Goal: Task Accomplishment & Management: Complete application form

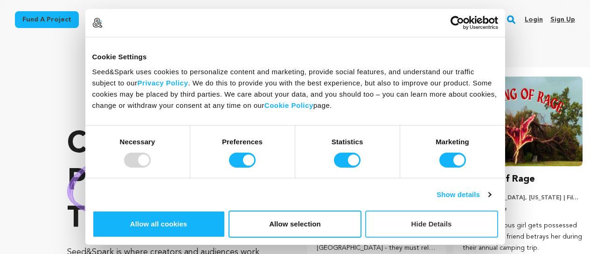
drag, startPoint x: 529, startPoint y: 207, endPoint x: 529, endPoint y: 201, distance: 5.6
click at [505, 203] on div "Cookie Settings Seed&Spark uses cookies to personalize content and marketing, p…" at bounding box center [295, 120] width 420 height 166
drag, startPoint x: 529, startPoint y: 201, endPoint x: 513, endPoint y: 211, distance: 19.1
click at [498, 210] on button "Hide Details" at bounding box center [431, 223] width 133 height 27
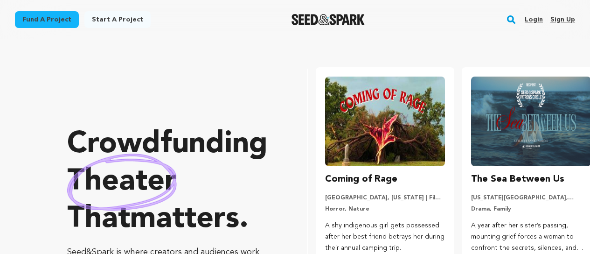
scroll to position [0, 153]
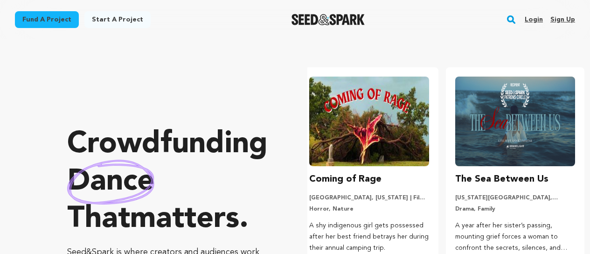
click at [565, 16] on link "Sign up" at bounding box center [562, 19] width 25 height 15
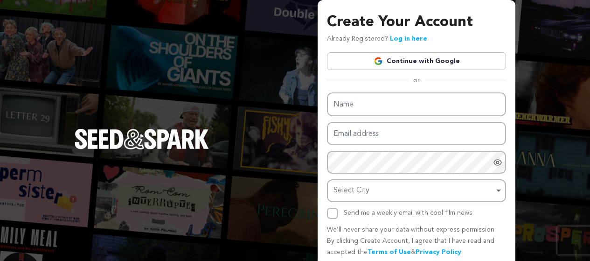
type input "SFMKart ATG Gloves"
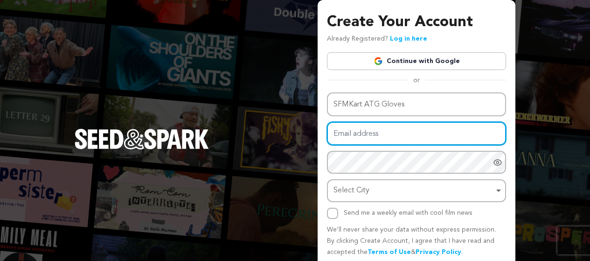
click at [361, 135] on input "Email address" at bounding box center [416, 134] width 179 height 24
type input "sfmkartatggloves"
click at [399, 130] on input "sfmkartatggloves" at bounding box center [416, 134] width 179 height 24
click at [399, 129] on input "sfmkartatggloves" at bounding box center [416, 134] width 179 height 24
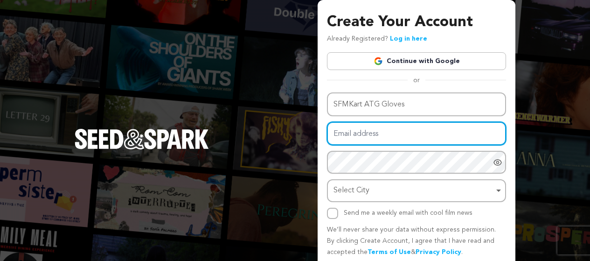
click at [399, 128] on input "Email address" at bounding box center [416, 134] width 179 height 24
type input "atgbacklink@gmail.com"
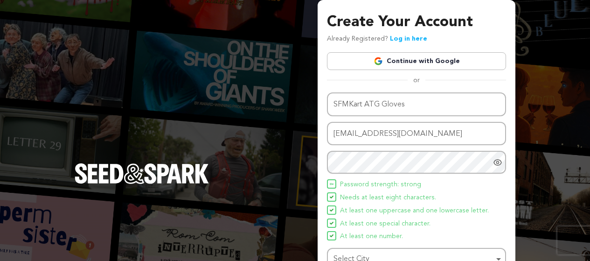
click at [383, 185] on span "Password strength: strong" at bounding box center [380, 184] width 81 height 11
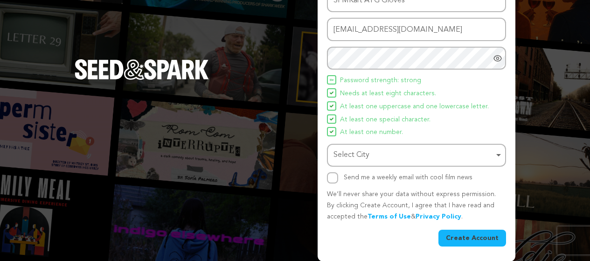
scroll to position [104, 0]
click at [412, 157] on div "Select City Remove item" at bounding box center [413, 155] width 160 height 14
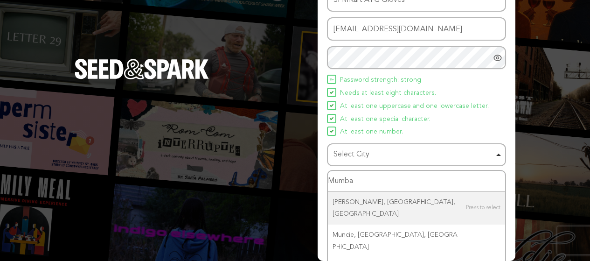
type input "Mumbai"
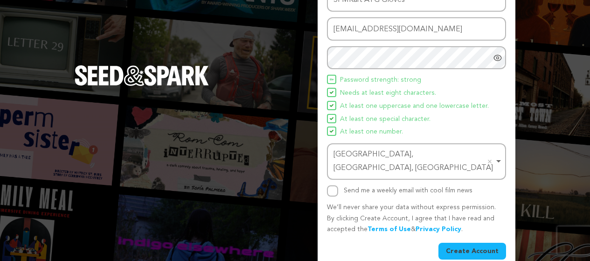
drag, startPoint x: 488, startPoint y: 240, endPoint x: 480, endPoint y: 199, distance: 41.8
click at [486, 242] on button "Create Account" at bounding box center [472, 250] width 68 height 17
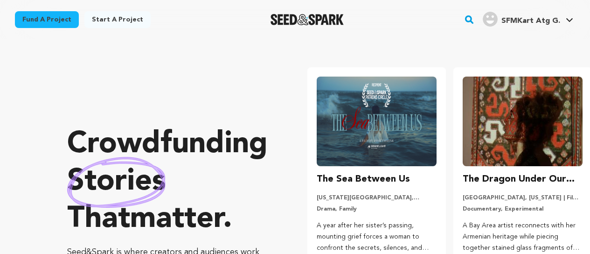
click at [550, 19] on span "SFMKart Atg G." at bounding box center [530, 20] width 59 height 7
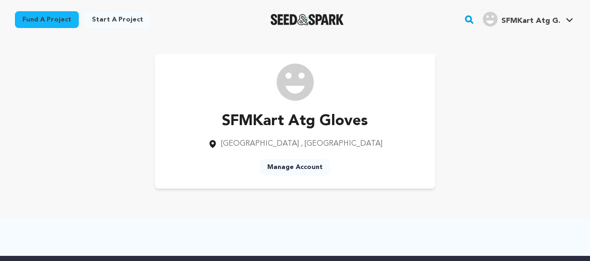
click at [300, 166] on link "Manage Account" at bounding box center [295, 167] width 70 height 17
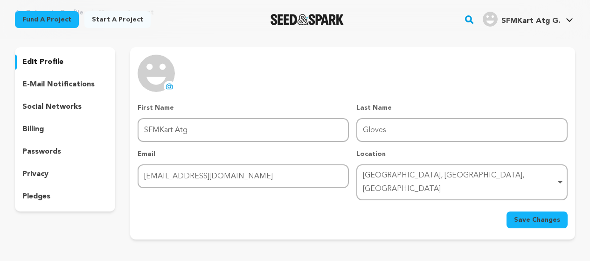
scroll to position [47, 0]
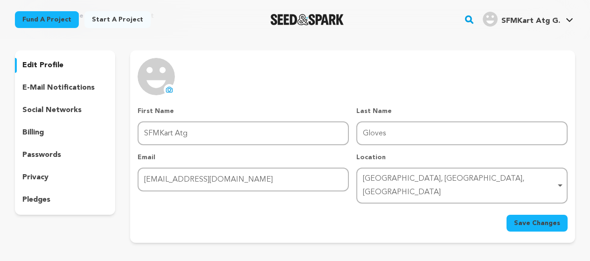
click at [426, 31] on div "Fund a project Start a project Search" at bounding box center [287, 19] width 575 height 24
